Goal: Obtain resource: Download file/media

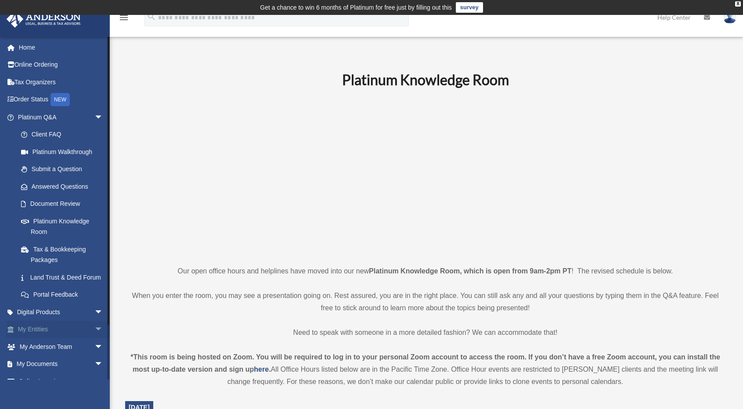
click at [67, 337] on link "My Entities arrow_drop_down" at bounding box center [61, 330] width 110 height 18
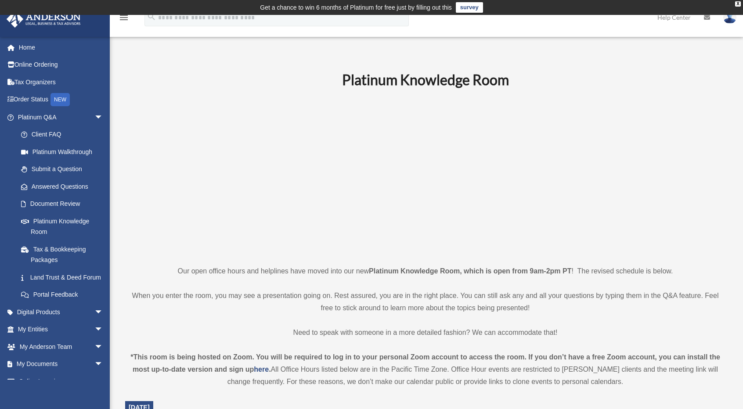
scroll to position [118, 0]
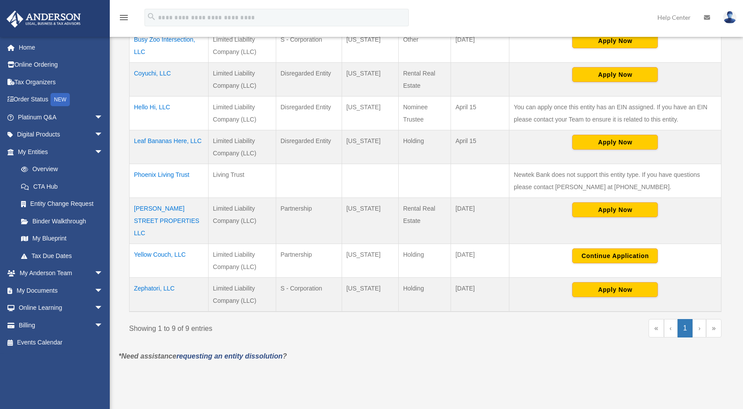
scroll to position [275, 0]
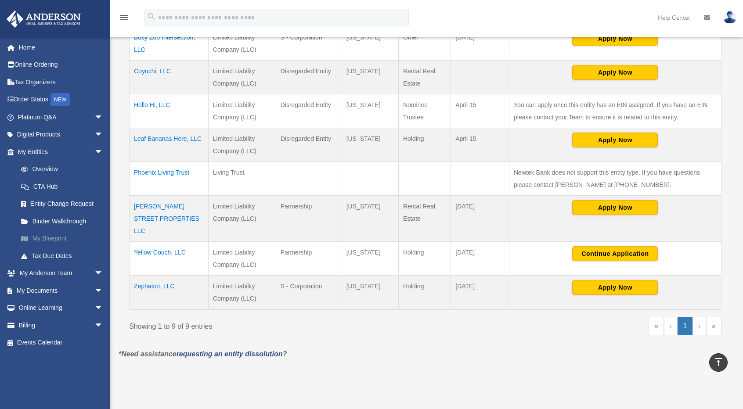
click at [38, 234] on link "My Blueprint" at bounding box center [64, 239] width 104 height 18
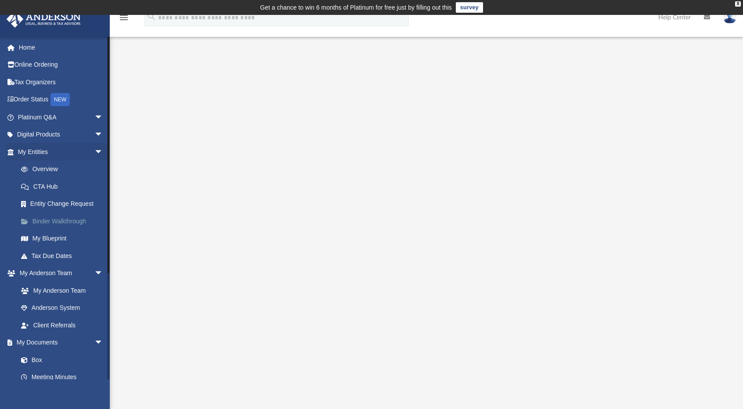
scroll to position [108, 0]
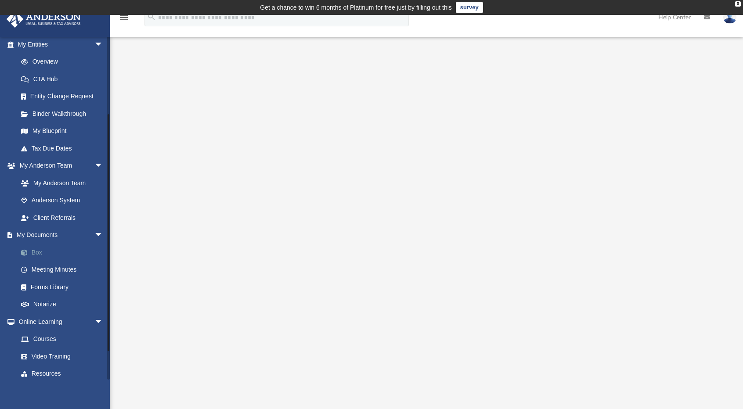
click at [42, 252] on link "Box" at bounding box center [64, 253] width 104 height 18
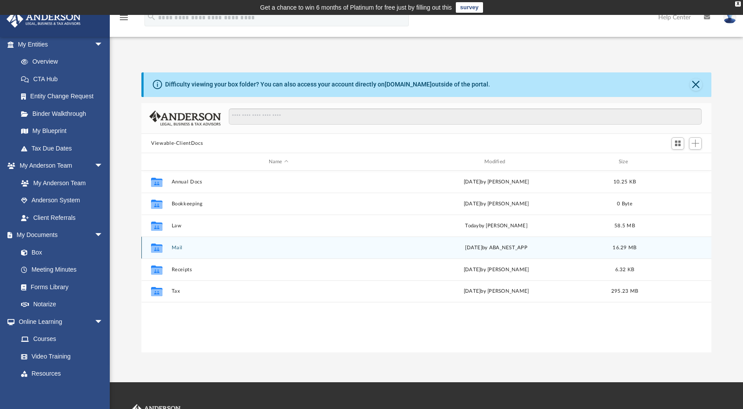
scroll to position [193, 563]
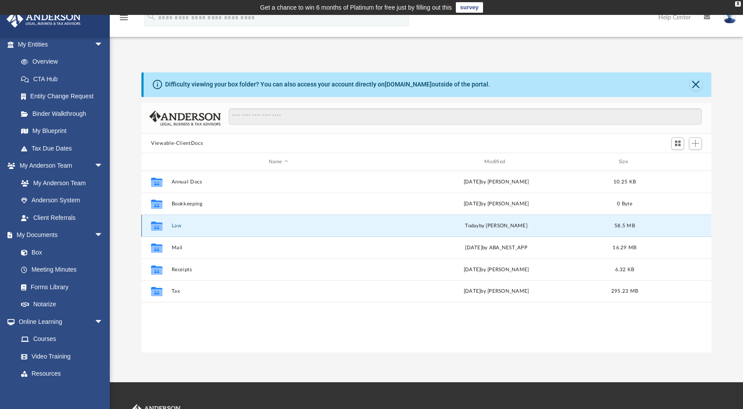
click at [183, 224] on button "Law" at bounding box center [279, 226] width 214 height 6
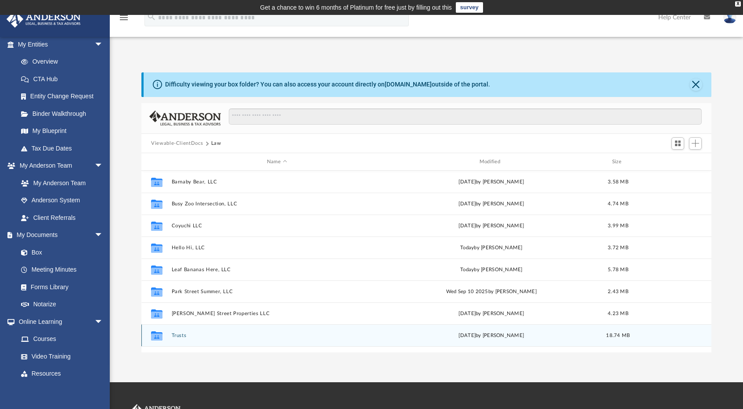
scroll to position [59, 0]
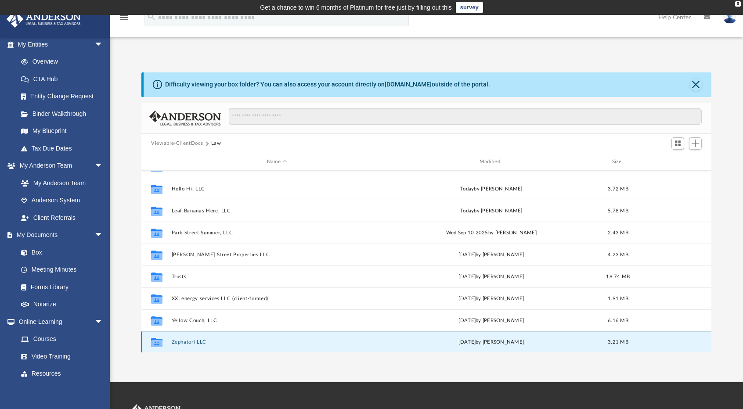
click at [184, 341] on button "Zephatori LLC" at bounding box center [277, 343] width 211 height 6
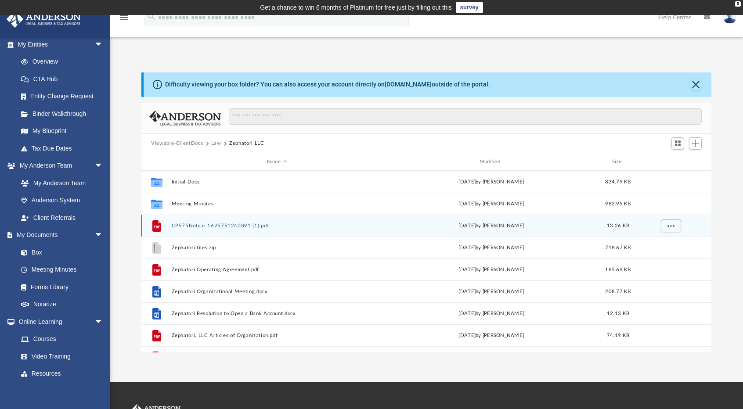
scroll to position [15, 0]
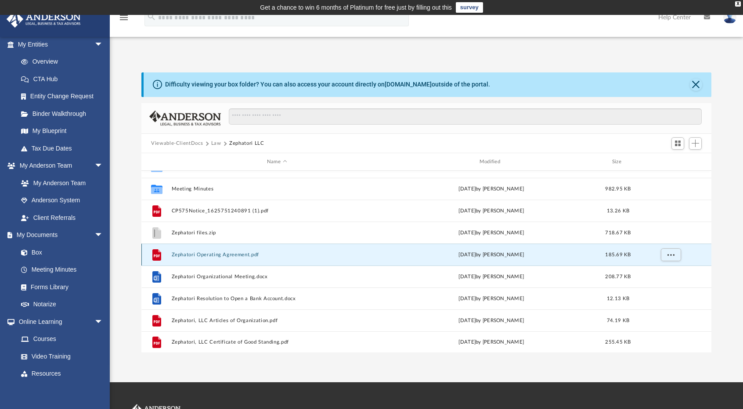
click at [223, 254] on button "Zephatori Operating Agreement.pdf" at bounding box center [277, 255] width 211 height 6
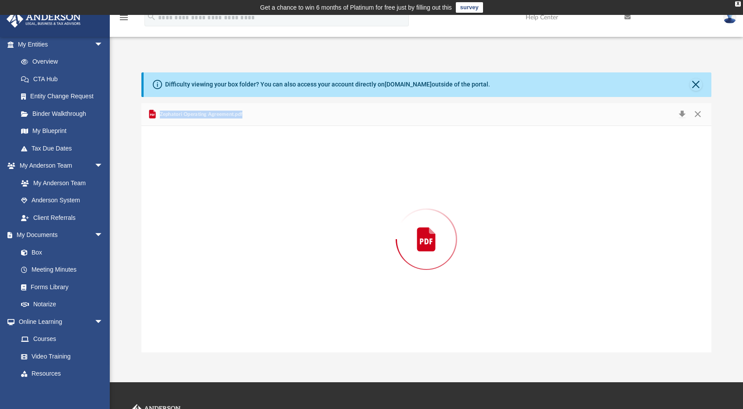
click at [223, 254] on div "Preview" at bounding box center [426, 239] width 570 height 227
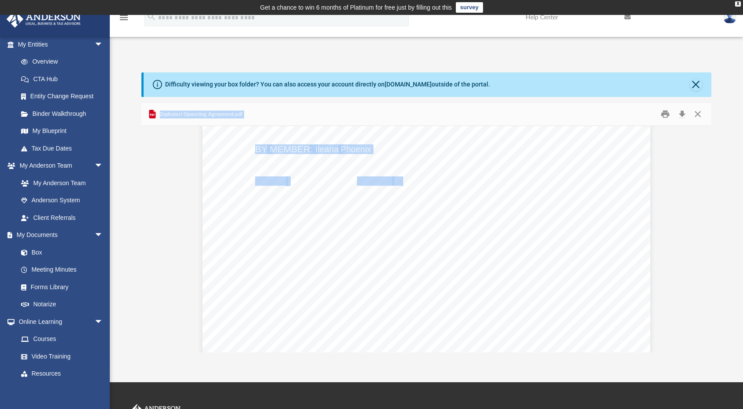
scroll to position [2691, 0]
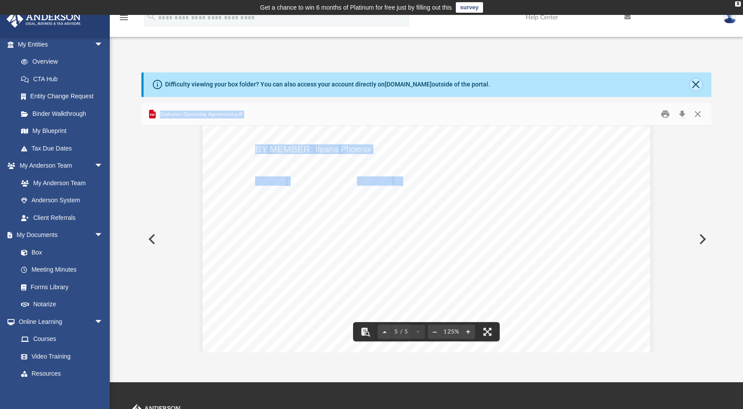
click at [693, 84] on button "Close" at bounding box center [696, 85] width 12 height 12
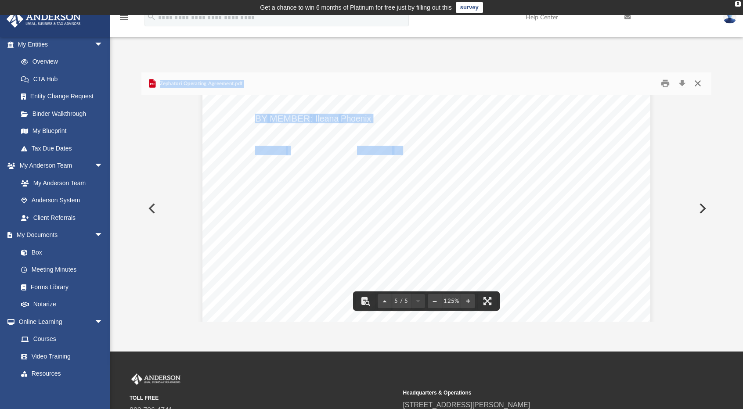
click at [698, 82] on button "Close" at bounding box center [698, 84] width 16 height 14
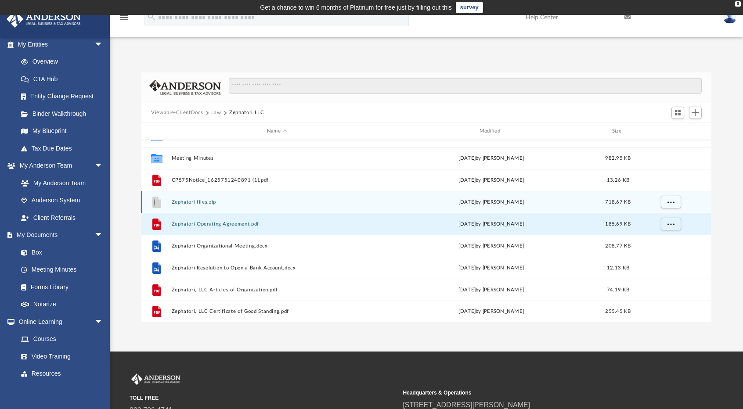
scroll to position [0, 0]
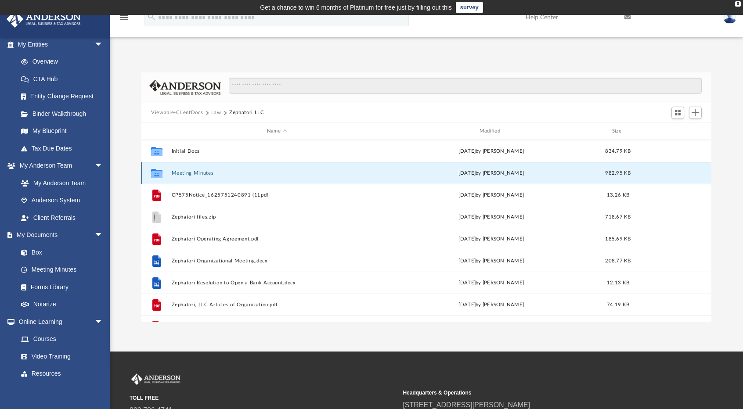
click at [230, 172] on button "Meeting Minutes" at bounding box center [277, 173] width 211 height 6
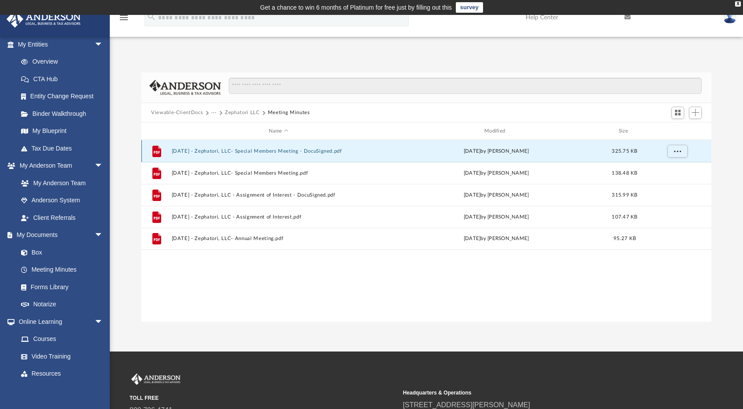
click at [285, 150] on button "2024.10.25 - Zephatori, LLC- Special Members Meeting - DocuSigned.pdf" at bounding box center [279, 151] width 214 height 6
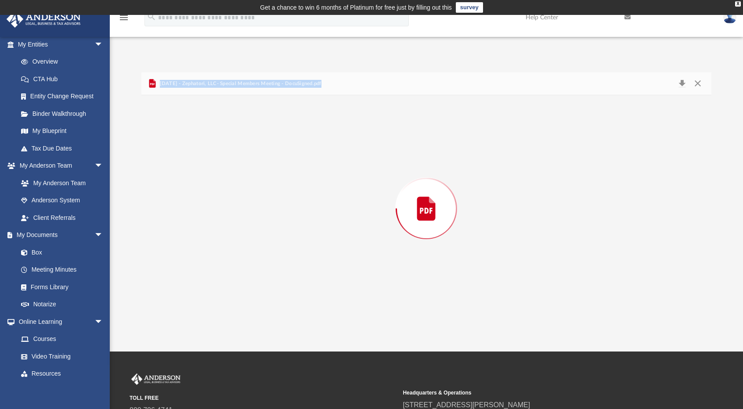
click at [285, 150] on div "Preview" at bounding box center [426, 208] width 570 height 227
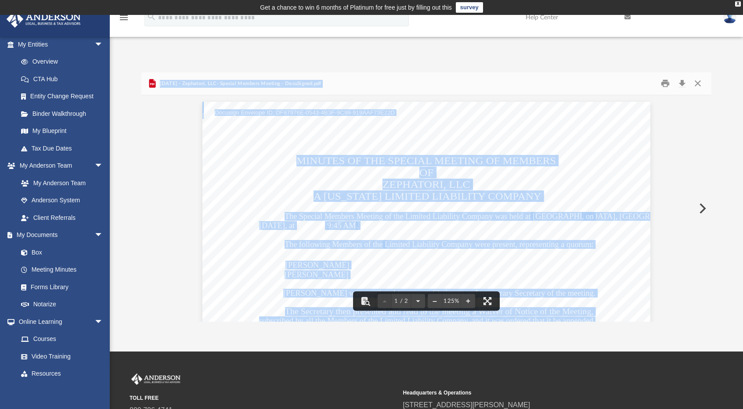
click at [289, 197] on div "Xander Phoenix Ileana Phoenix Xander Phoenix was appointed temporary Chairman a…" at bounding box center [426, 392] width 448 height 580
click at [703, 82] on button "Close" at bounding box center [698, 84] width 16 height 14
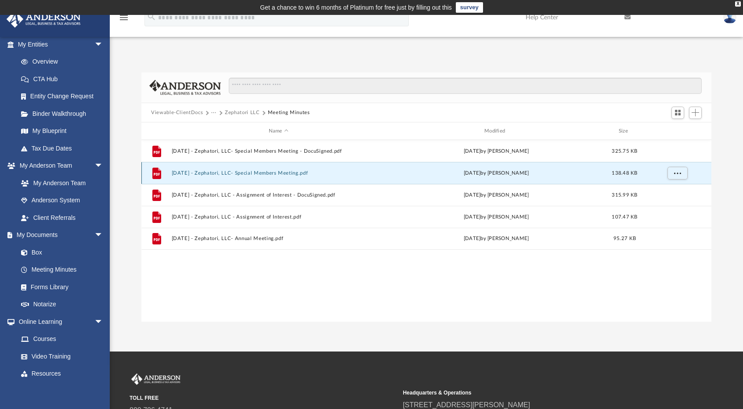
click at [340, 173] on button "2024.10.25 - Zephatori, LLC- Special Members Meeting.pdf" at bounding box center [279, 173] width 214 height 6
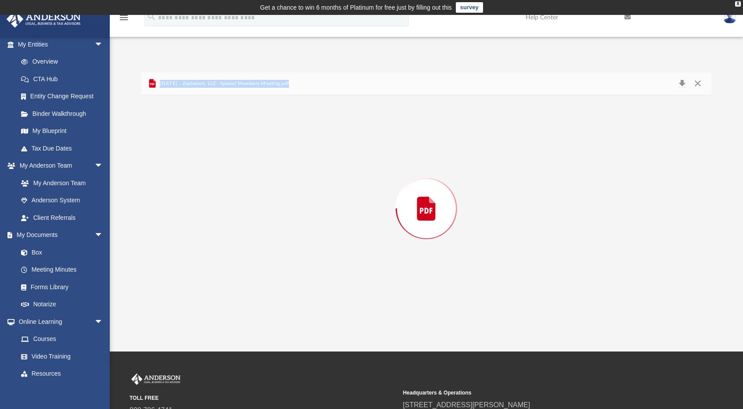
click at [340, 173] on div "Preview" at bounding box center [426, 208] width 570 height 227
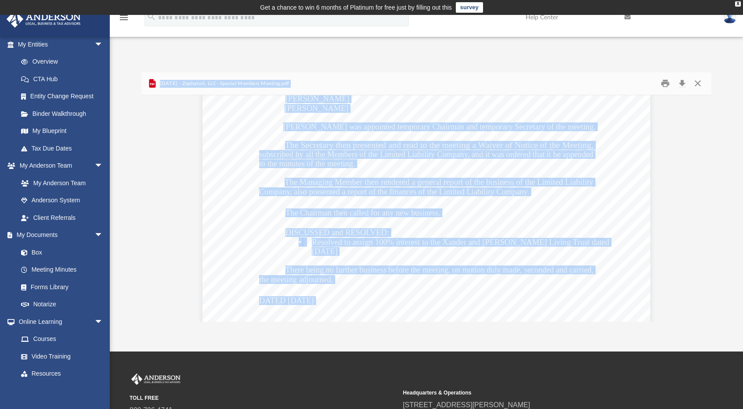
scroll to position [166, 0]
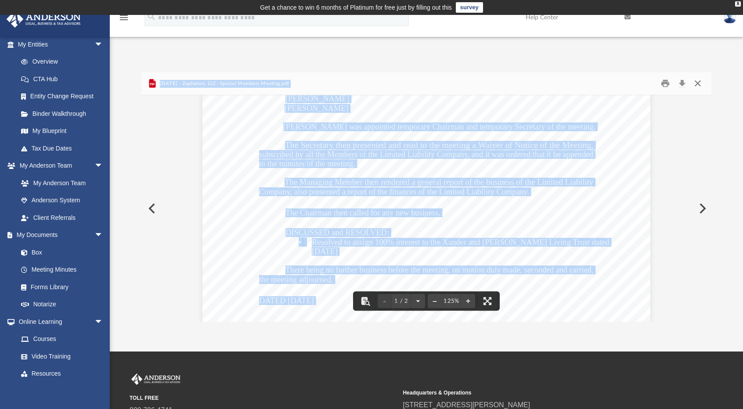
click at [703, 82] on button "Close" at bounding box center [698, 84] width 16 height 14
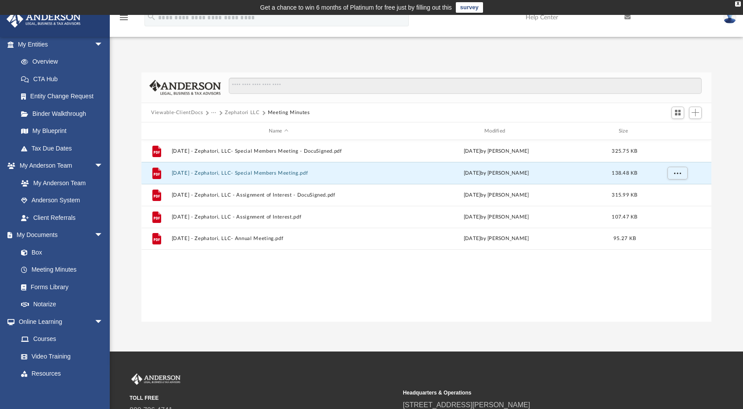
click at [238, 111] on button "Zephatori LLC" at bounding box center [242, 113] width 35 height 8
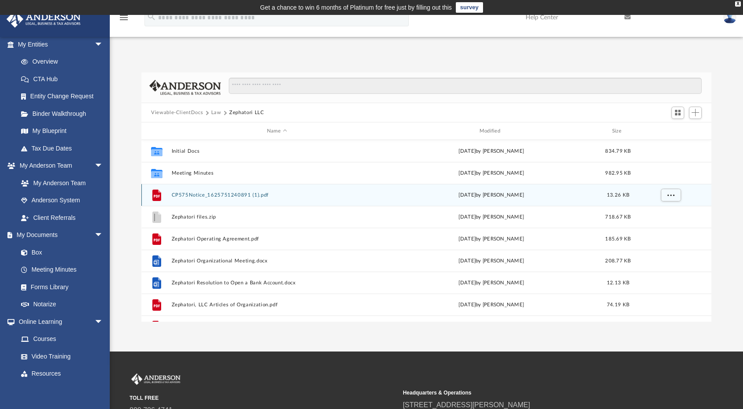
click at [206, 191] on div "File CP575Notice_1625751240891 (1).pdf Sun Mar 24 2024 by Xander Phoenix 13.26 …" at bounding box center [426, 195] width 570 height 22
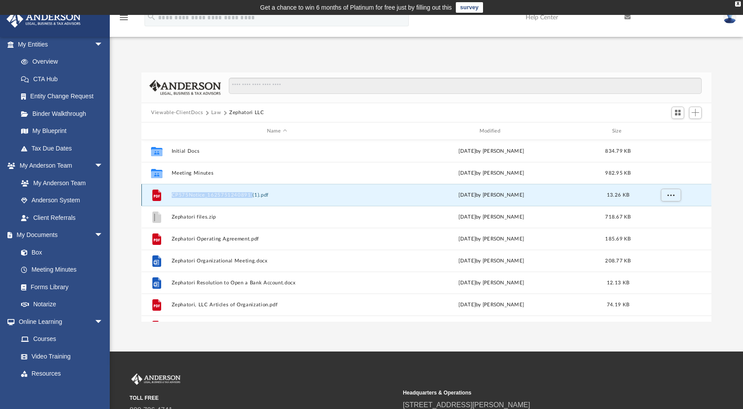
click at [206, 191] on div "File CP575Notice_1625751240891 (1).pdf Sun Mar 24 2024 by Xander Phoenix 13.26 …" at bounding box center [426, 195] width 570 height 22
drag, startPoint x: 169, startPoint y: 195, endPoint x: 185, endPoint y: 196, distance: 16.3
click at [185, 196] on div "File CP575Notice_1625751240891 (1).pdf Sun Mar 24 2024 by Xander Phoenix 13.26 …" at bounding box center [426, 195] width 570 height 22
click at [185, 196] on button "CP575Notice_1625751240891 (1).pdf" at bounding box center [277, 195] width 211 height 6
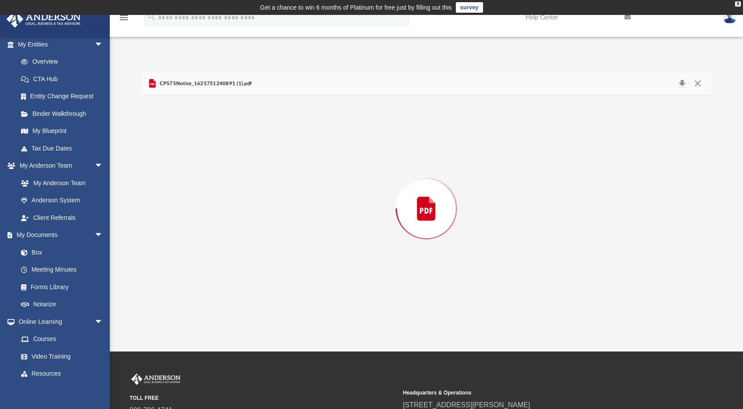
click at [185, 196] on div "Preview" at bounding box center [426, 208] width 570 height 227
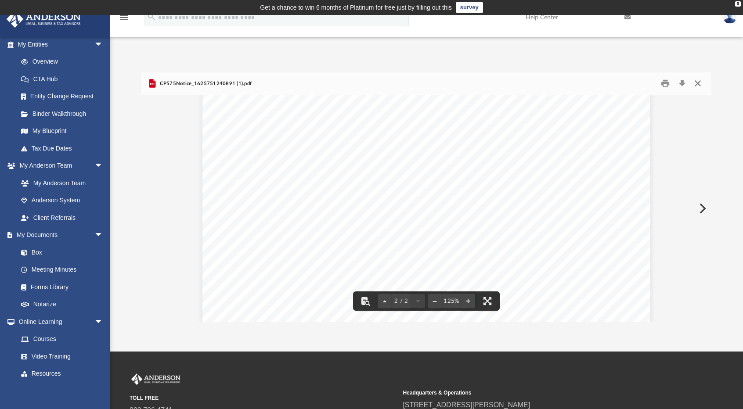
click at [695, 87] on button "Close" at bounding box center [698, 84] width 16 height 14
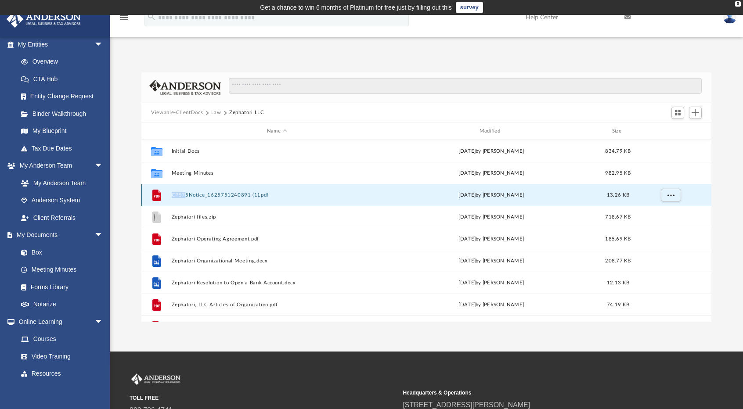
scroll to position [15, 0]
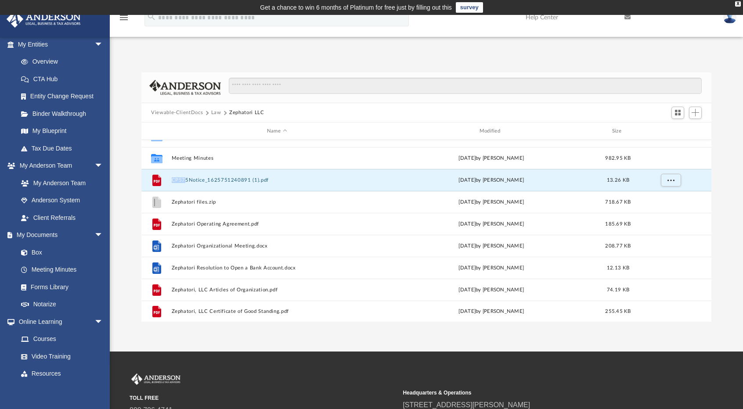
click at [190, 112] on button "Viewable-ClientDocs" at bounding box center [177, 113] width 52 height 8
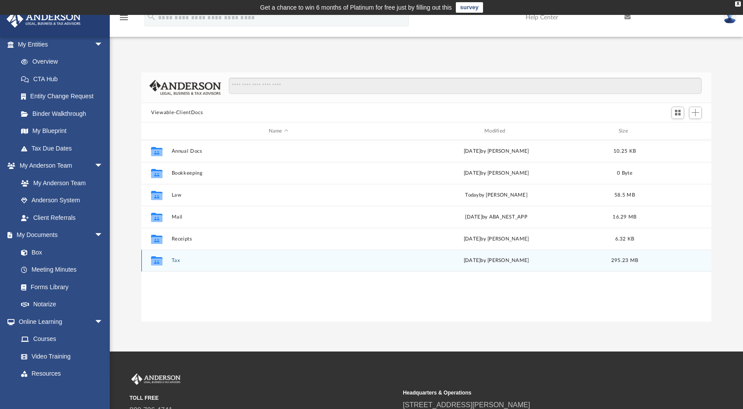
click at [175, 264] on div "Collaborated Folder Tax Thu Aug 28 2025 by Kathy Marks 295.23 MB" at bounding box center [426, 261] width 570 height 22
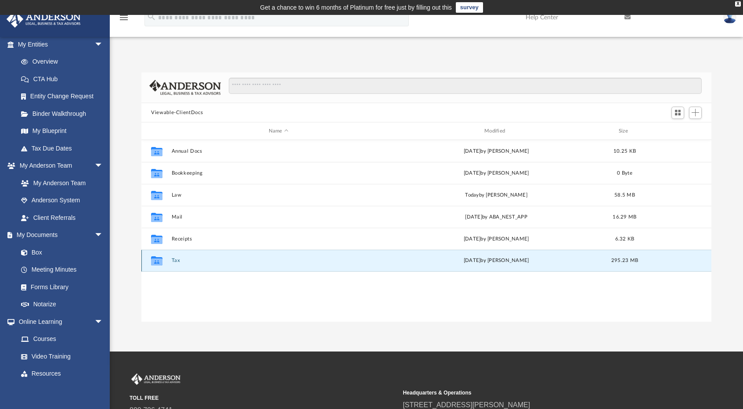
click at [175, 262] on button "Tax" at bounding box center [279, 261] width 214 height 6
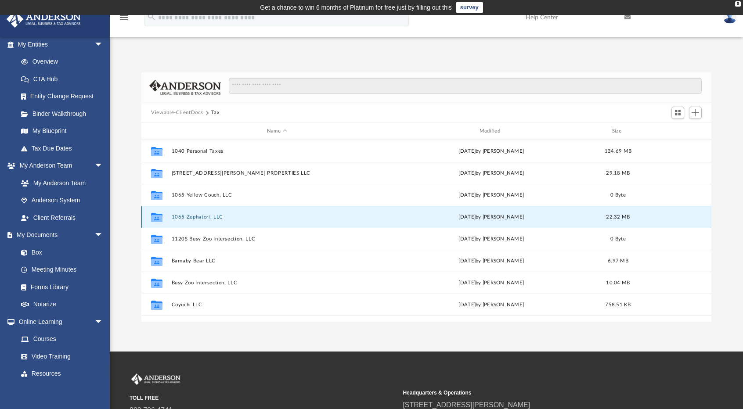
click at [203, 219] on button "1065 Zephatori, LLC" at bounding box center [277, 217] width 211 height 6
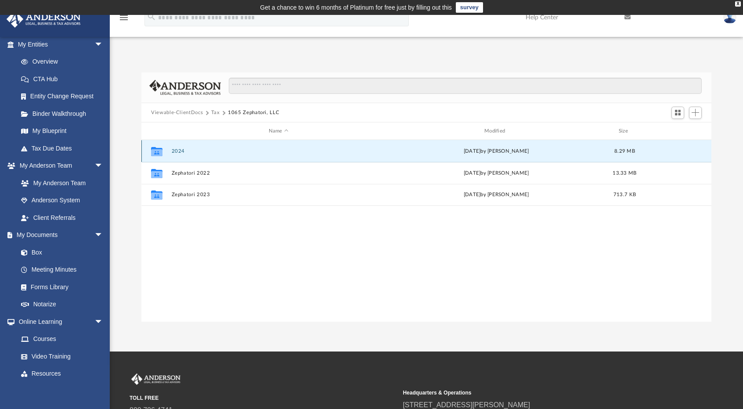
click at [178, 151] on button "2024" at bounding box center [279, 151] width 214 height 6
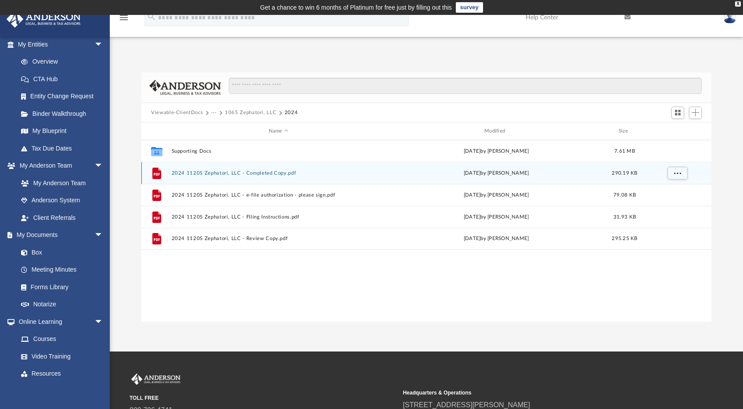
click at [195, 167] on div "File 2024 1120S Zephatori, LLC - Completed Copy.pdf Mon Jun 9 2025 by Alex Pric…" at bounding box center [426, 173] width 570 height 22
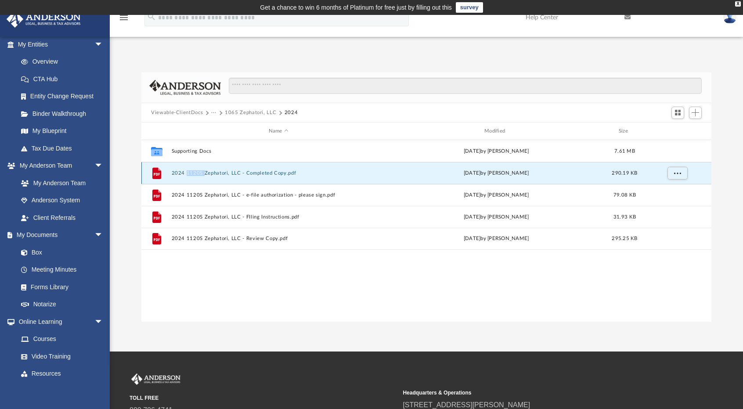
click at [195, 167] on div "File 2024 1120S Zephatori, LLC - Completed Copy.pdf Mon Jun 9 2025 by Alex Pric…" at bounding box center [426, 173] width 570 height 22
click at [198, 170] on button "2024 1120S Zephatori, LLC - Completed Copy.pdf" at bounding box center [279, 173] width 214 height 6
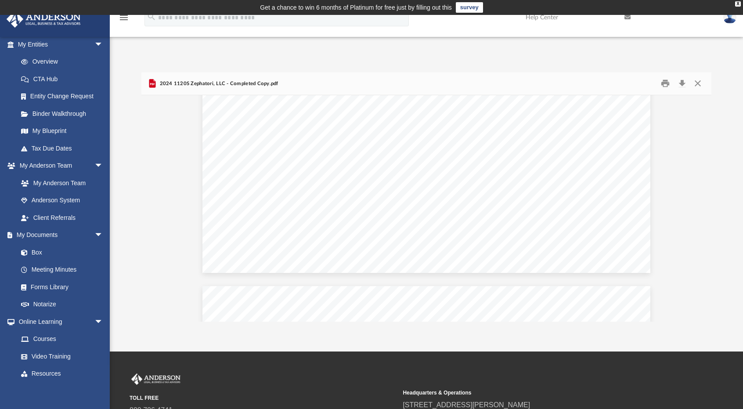
scroll to position [1595, 0]
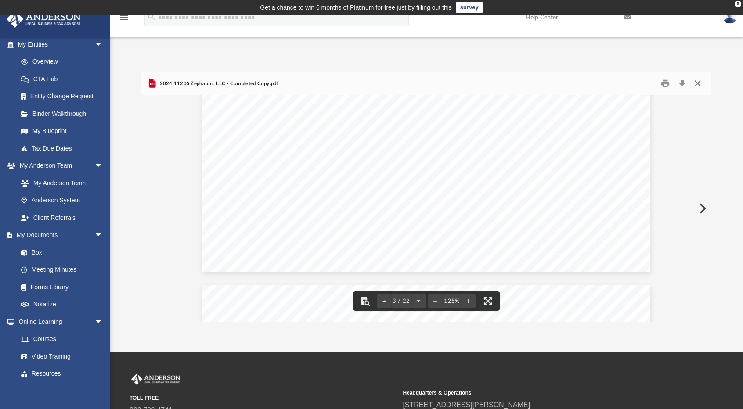
click at [700, 81] on button "Close" at bounding box center [698, 84] width 16 height 14
